Goal: Navigation & Orientation: Understand site structure

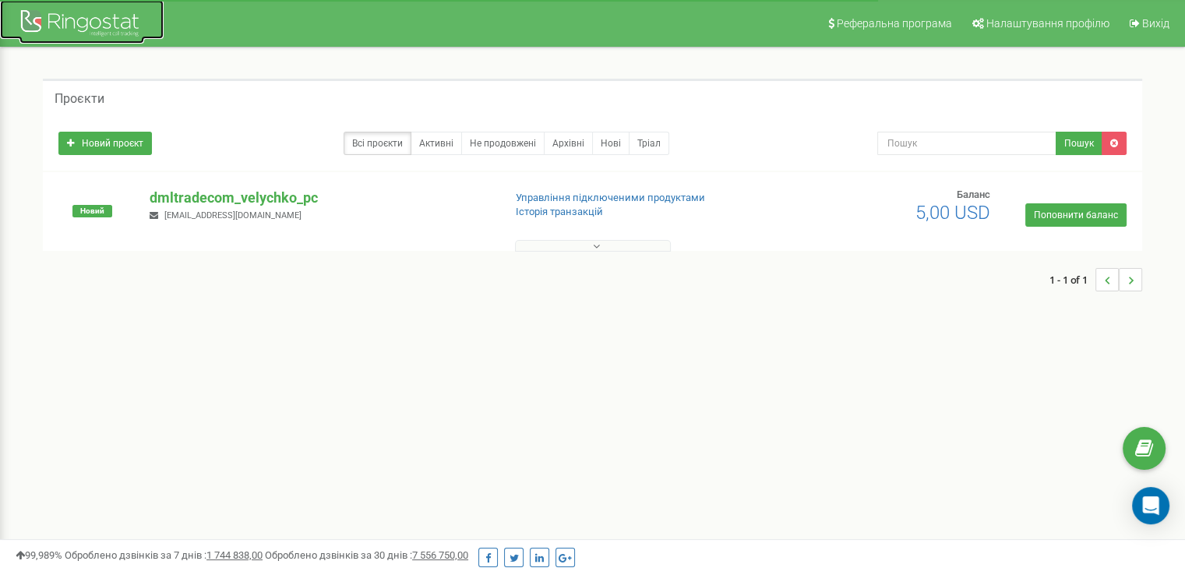
click at [84, 20] on div at bounding box center [81, 24] width 125 height 37
click at [589, 248] on button at bounding box center [593, 246] width 156 height 12
click at [595, 250] on icon at bounding box center [596, 246] width 7 height 11
click at [600, 245] on button at bounding box center [593, 246] width 156 height 12
click at [588, 248] on button at bounding box center [593, 246] width 156 height 12
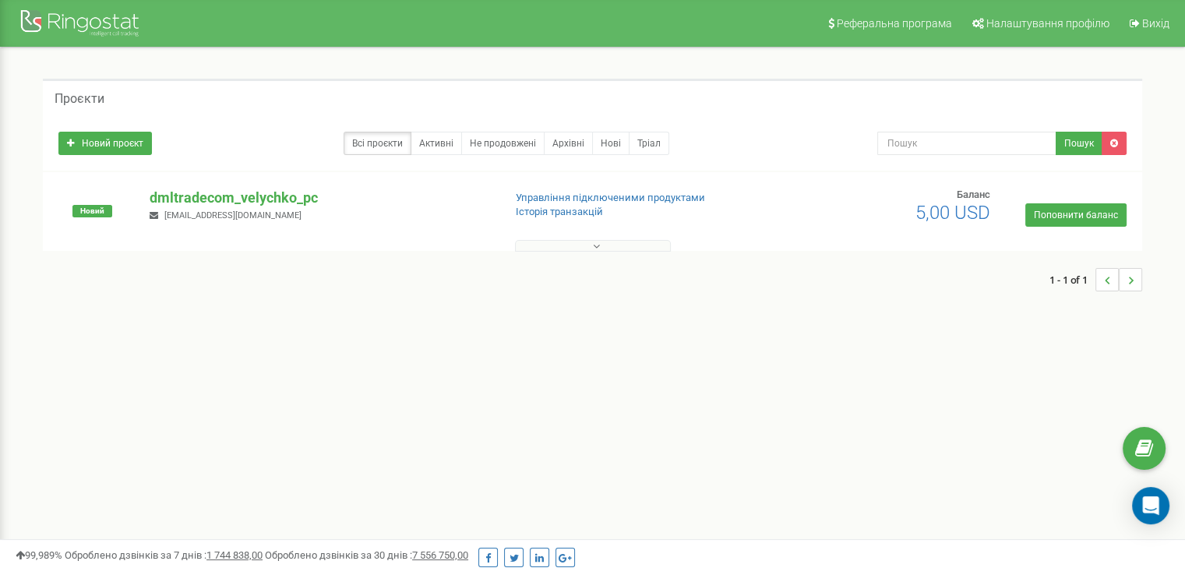
click at [588, 248] on button at bounding box center [593, 246] width 156 height 12
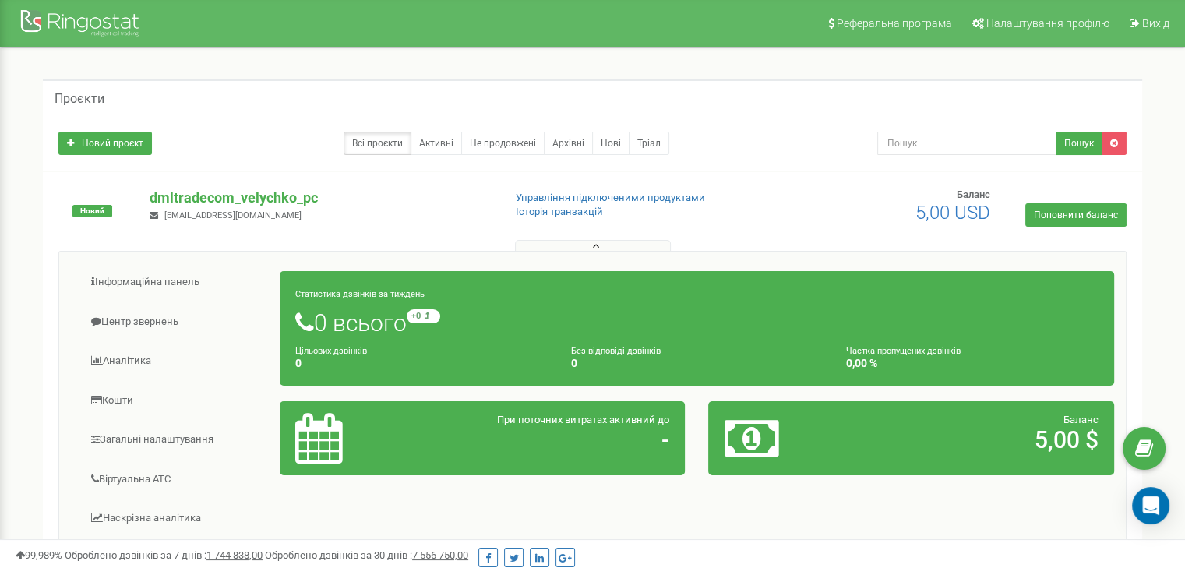
click at [588, 248] on button at bounding box center [593, 246] width 156 height 12
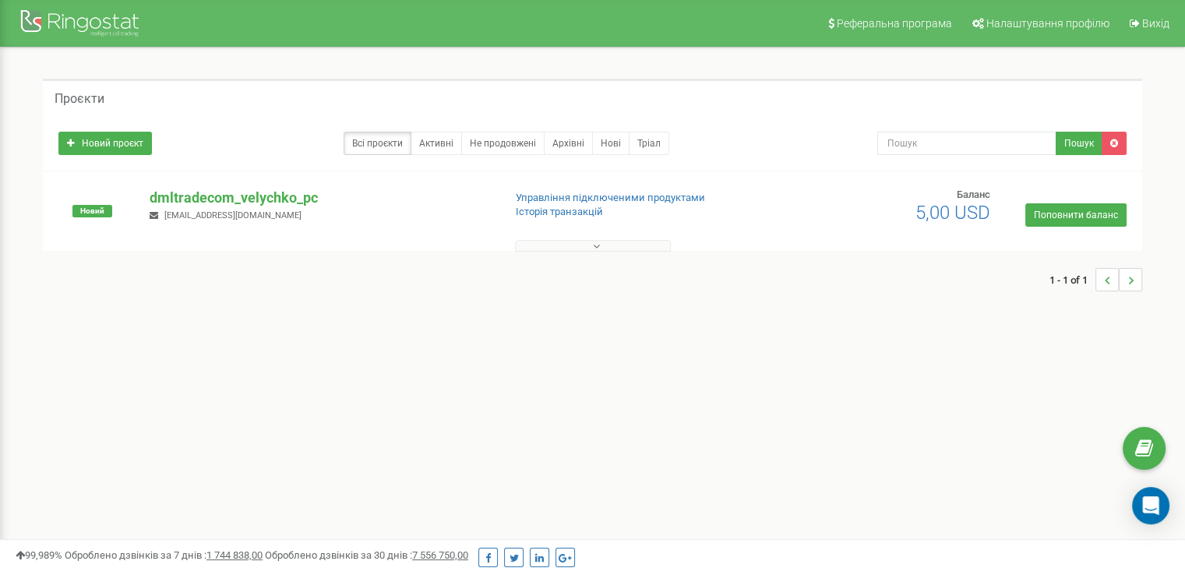
click at [588, 248] on button at bounding box center [593, 246] width 156 height 12
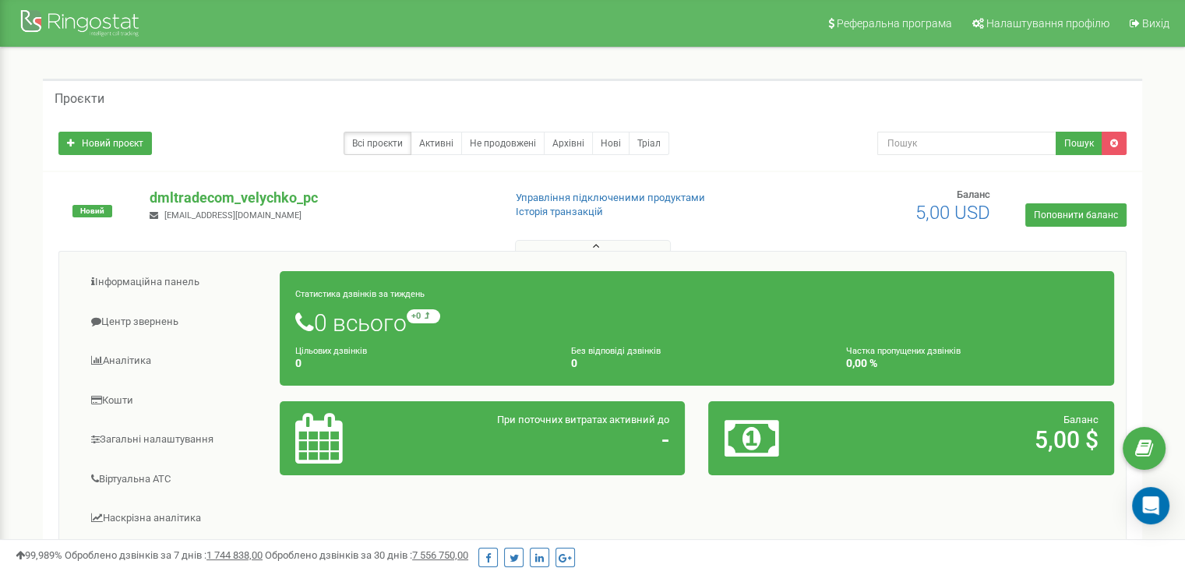
click at [588, 248] on button at bounding box center [593, 246] width 156 height 12
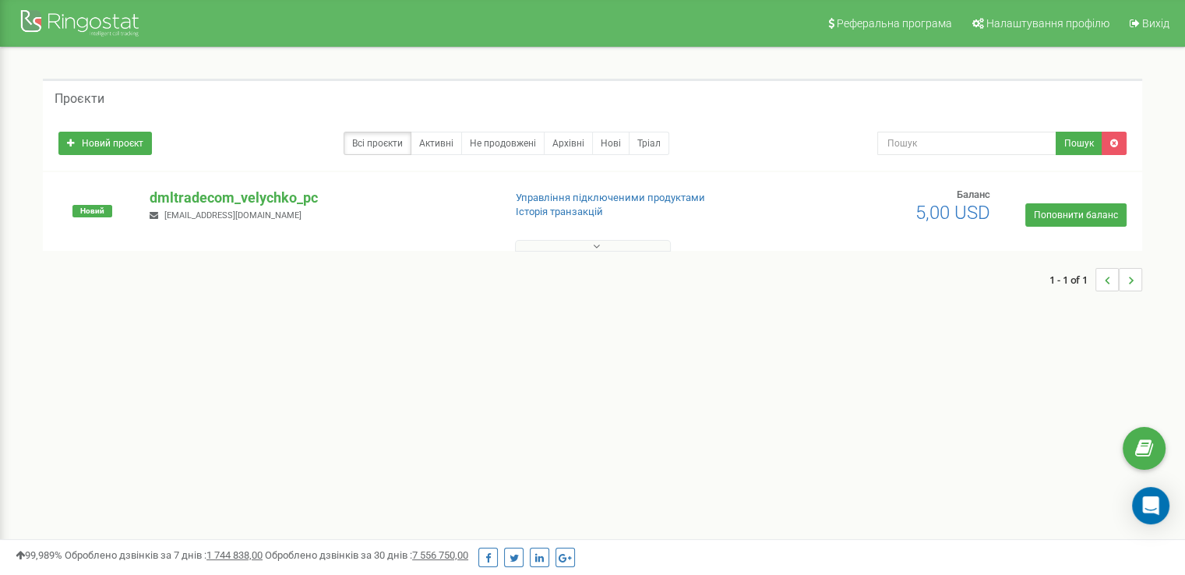
click at [588, 248] on button at bounding box center [593, 246] width 156 height 12
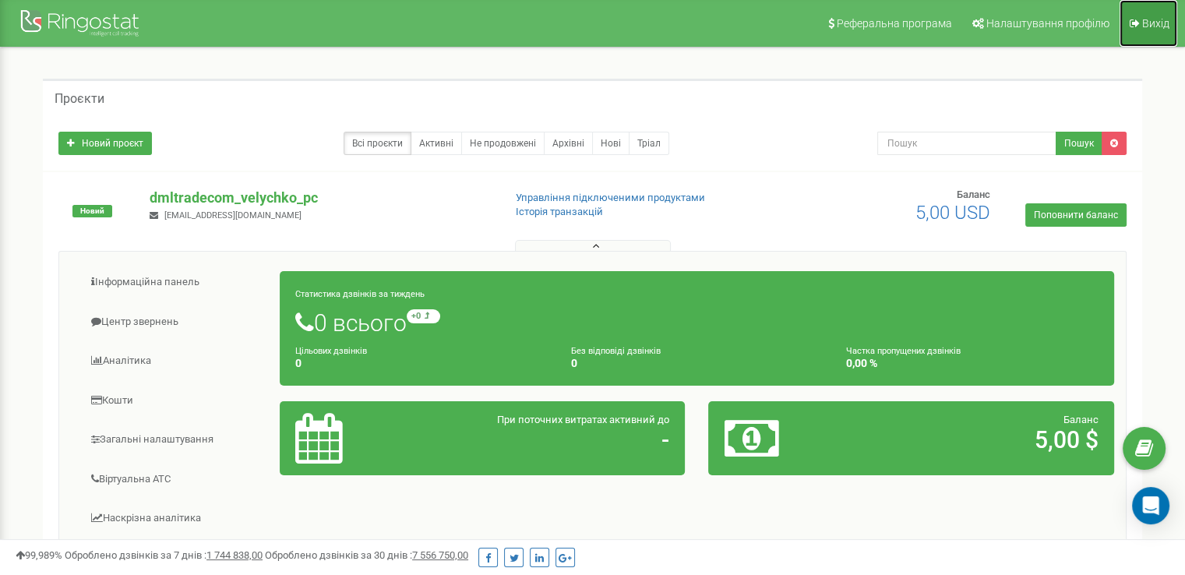
click at [1136, 26] on icon at bounding box center [1134, 23] width 10 height 11
